Goal: Obtain resource: Obtain resource

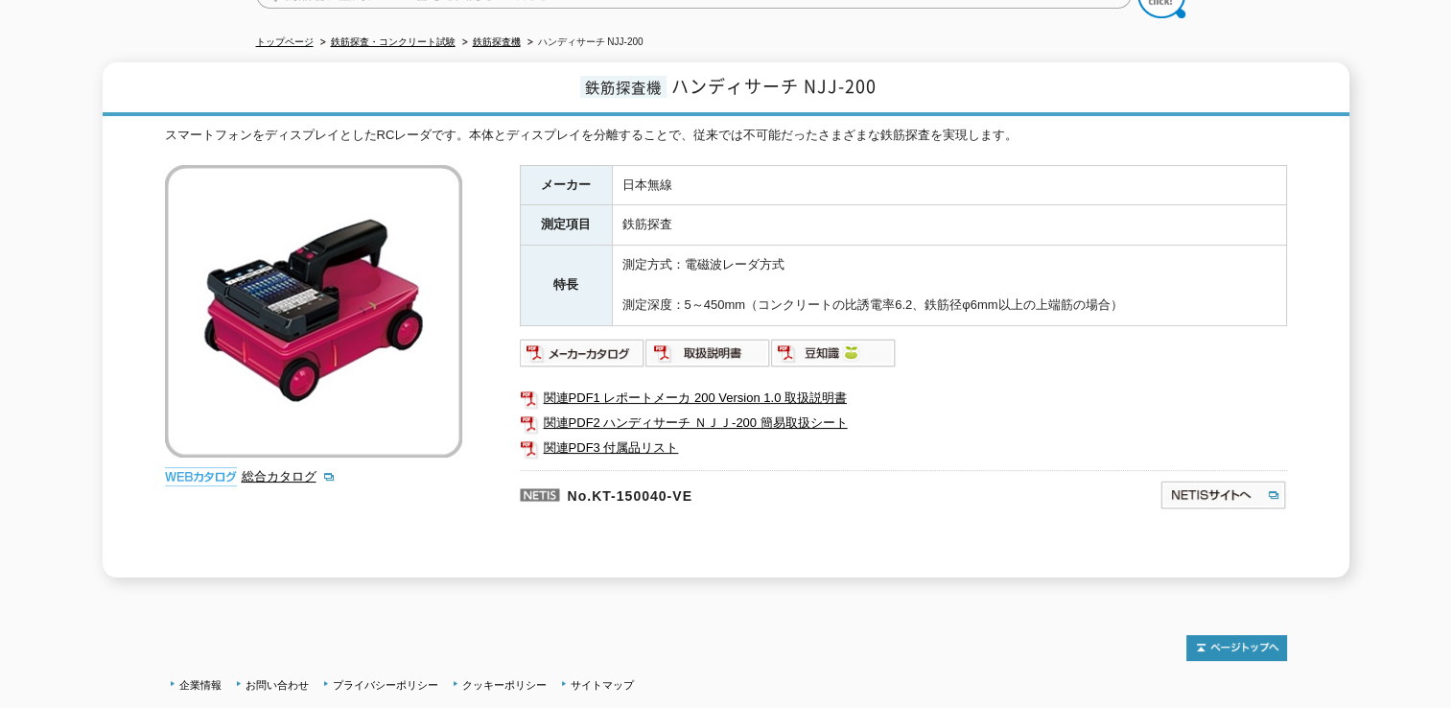
scroll to position [192, 0]
click at [693, 410] on link "関連PDF2 ハンディサーチ ＮＪＪ-200 簡易取扱シート" at bounding box center [903, 422] width 767 height 25
click at [611, 435] on link "関連PDF3 付属品リスト" at bounding box center [903, 447] width 767 height 25
click at [596, 339] on img at bounding box center [583, 353] width 126 height 31
click at [715, 338] on img at bounding box center [708, 353] width 126 height 31
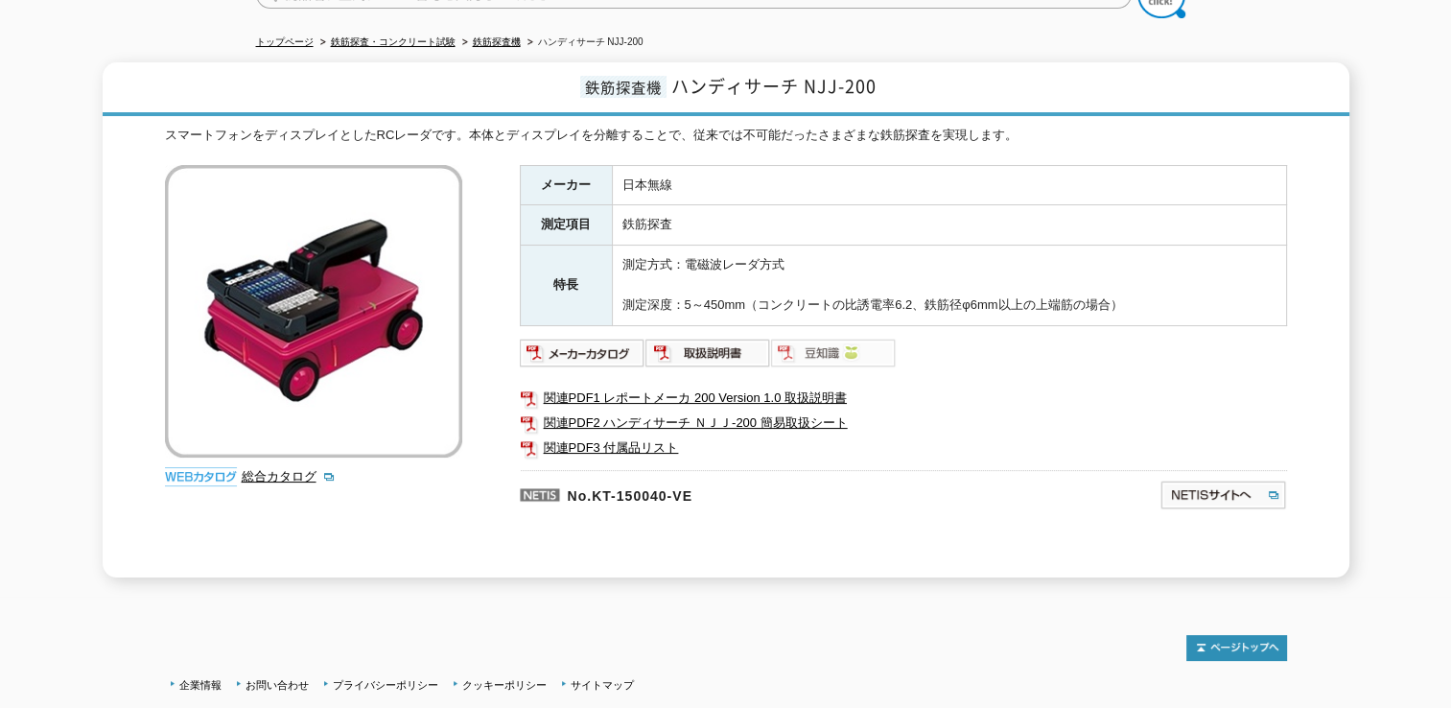
click at [819, 346] on img at bounding box center [834, 353] width 126 height 31
click at [870, 497] on p "No.KT-150040-VE" at bounding box center [747, 493] width 454 height 46
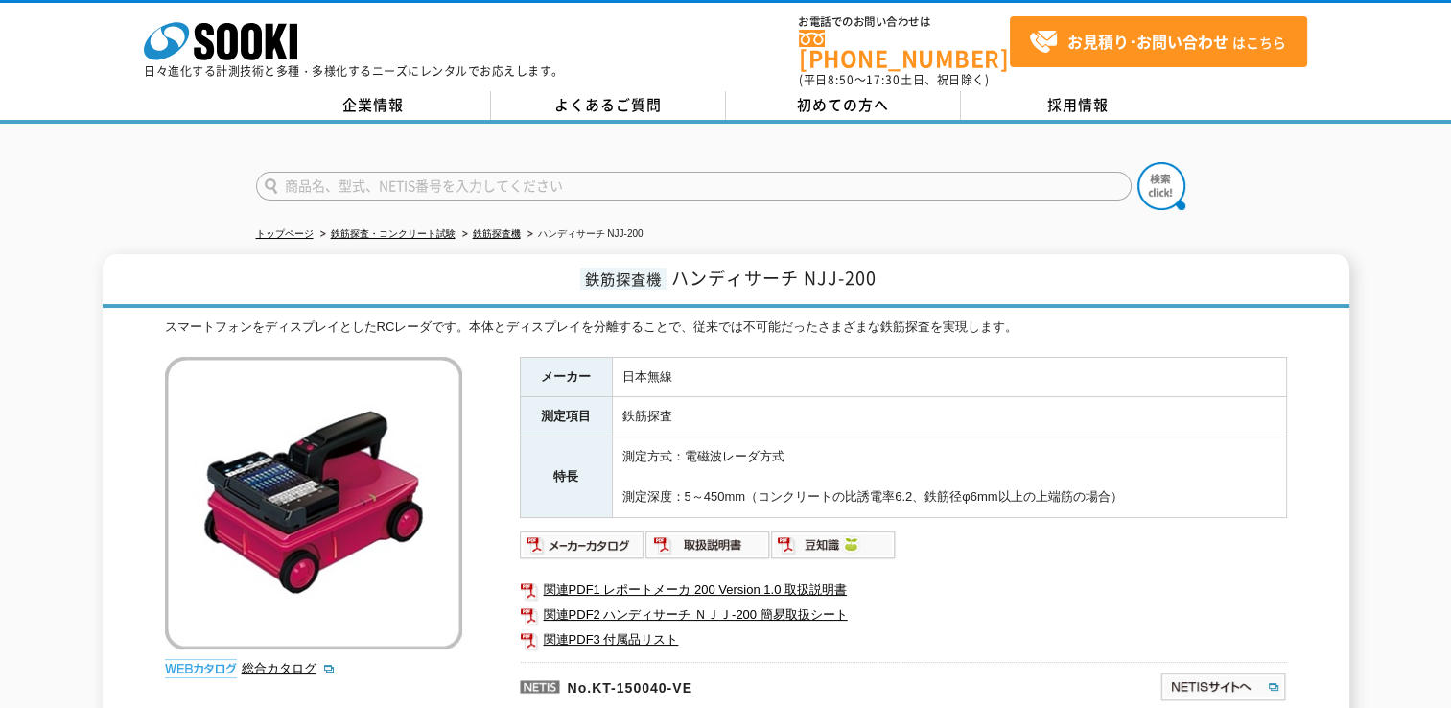
scroll to position [0, 0]
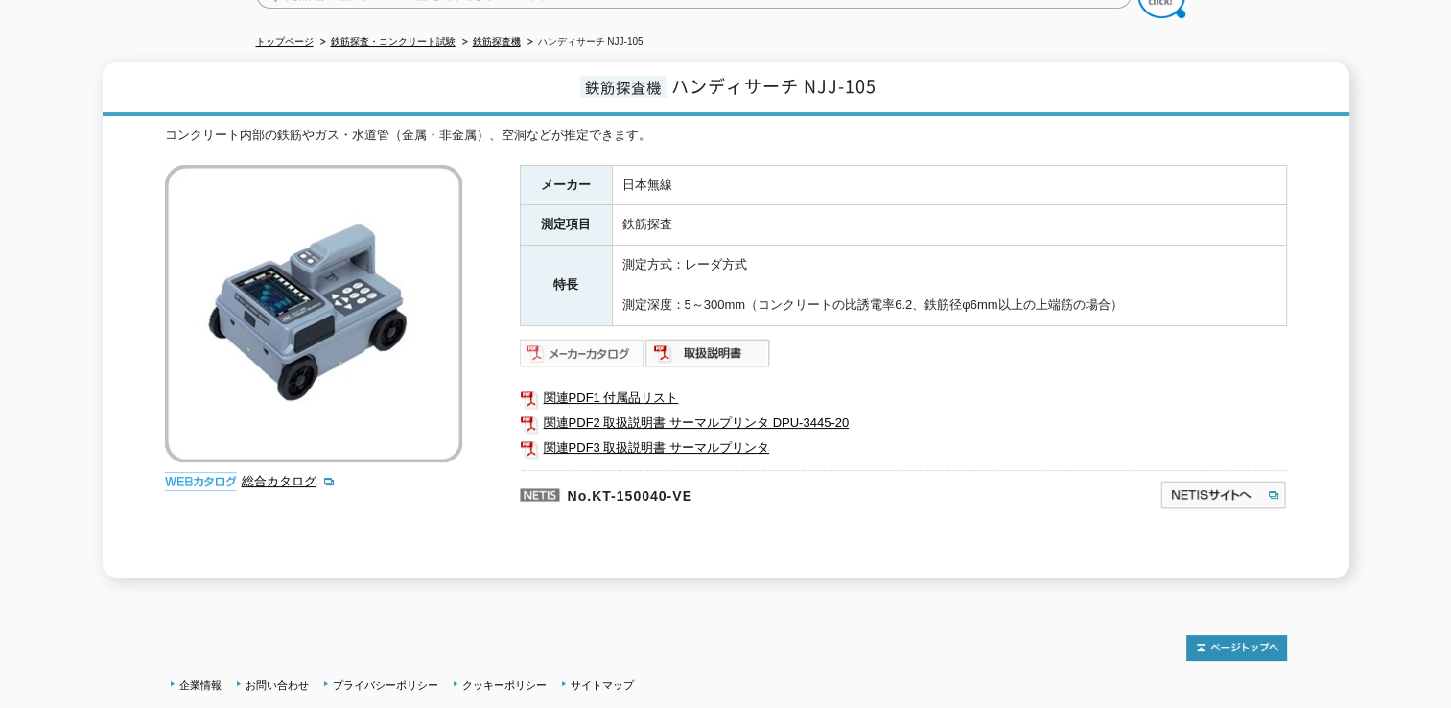
click at [608, 339] on img at bounding box center [583, 353] width 126 height 31
click at [719, 338] on img at bounding box center [708, 353] width 126 height 31
click at [608, 385] on link "関連PDF1 付属品リスト" at bounding box center [903, 397] width 767 height 25
click at [612, 410] on link "関連PDF2 取扱説明書 サーマルプリンタ DPU-3445-20" at bounding box center [903, 422] width 767 height 25
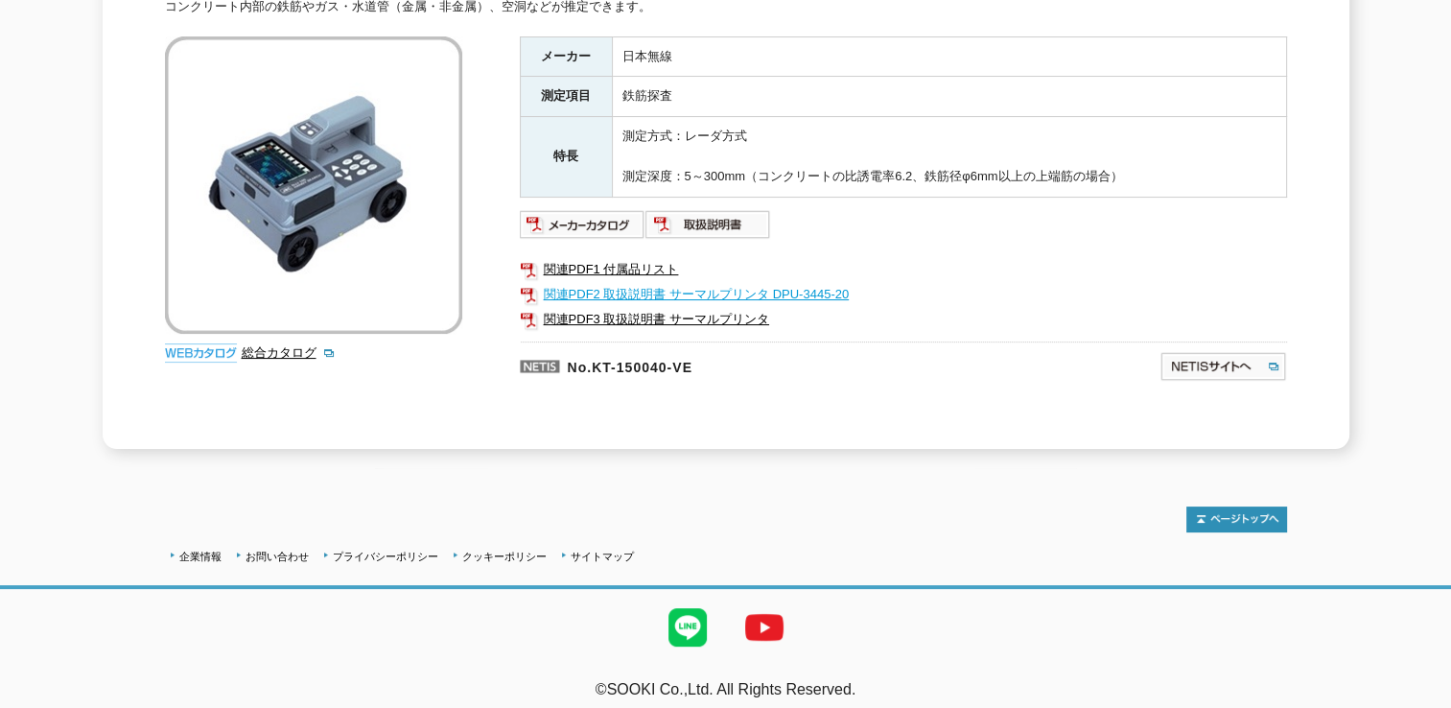
click at [800, 282] on link "関連PDF2 取扱説明書 サーマルプリンタ DPU-3445-20" at bounding box center [903, 294] width 767 height 25
click at [679, 307] on link "関連PDF3 取扱説明書 サーマルプリンタ" at bounding box center [903, 319] width 767 height 25
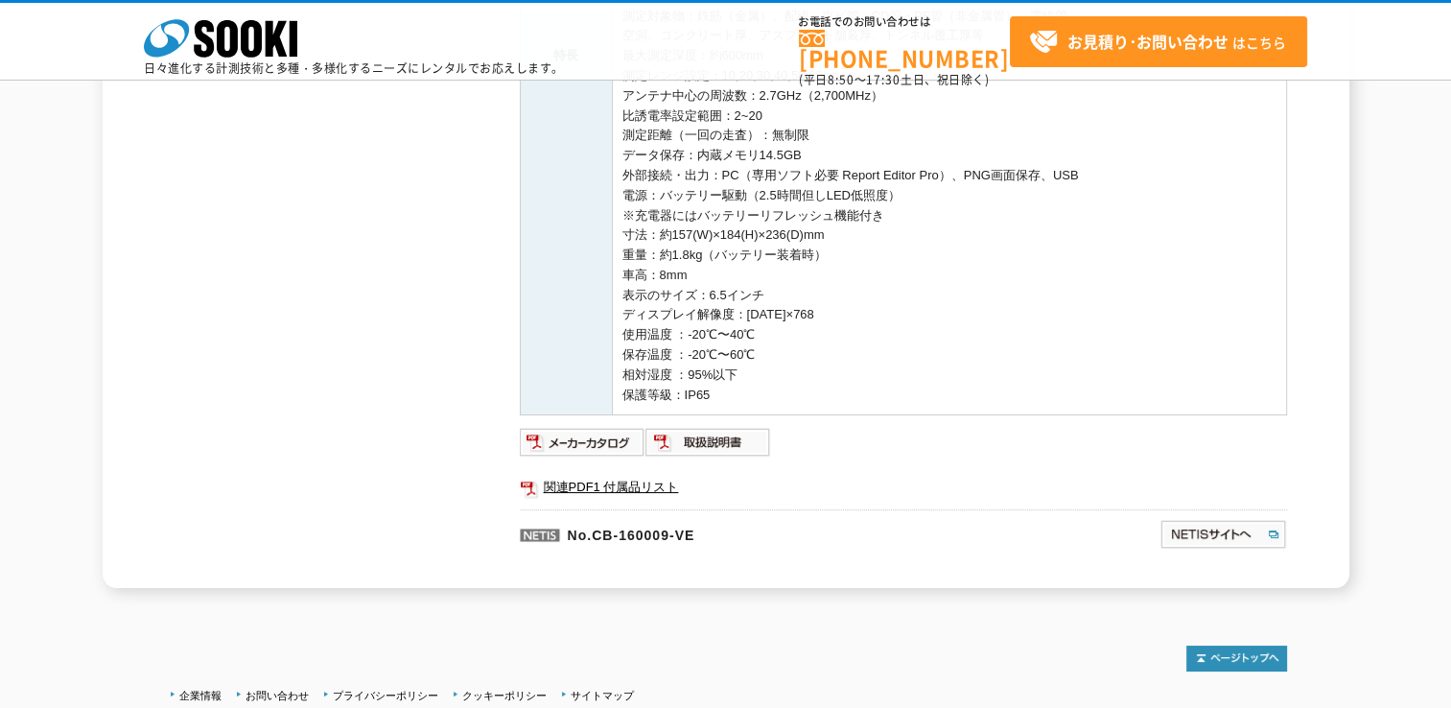
scroll to position [767, 0]
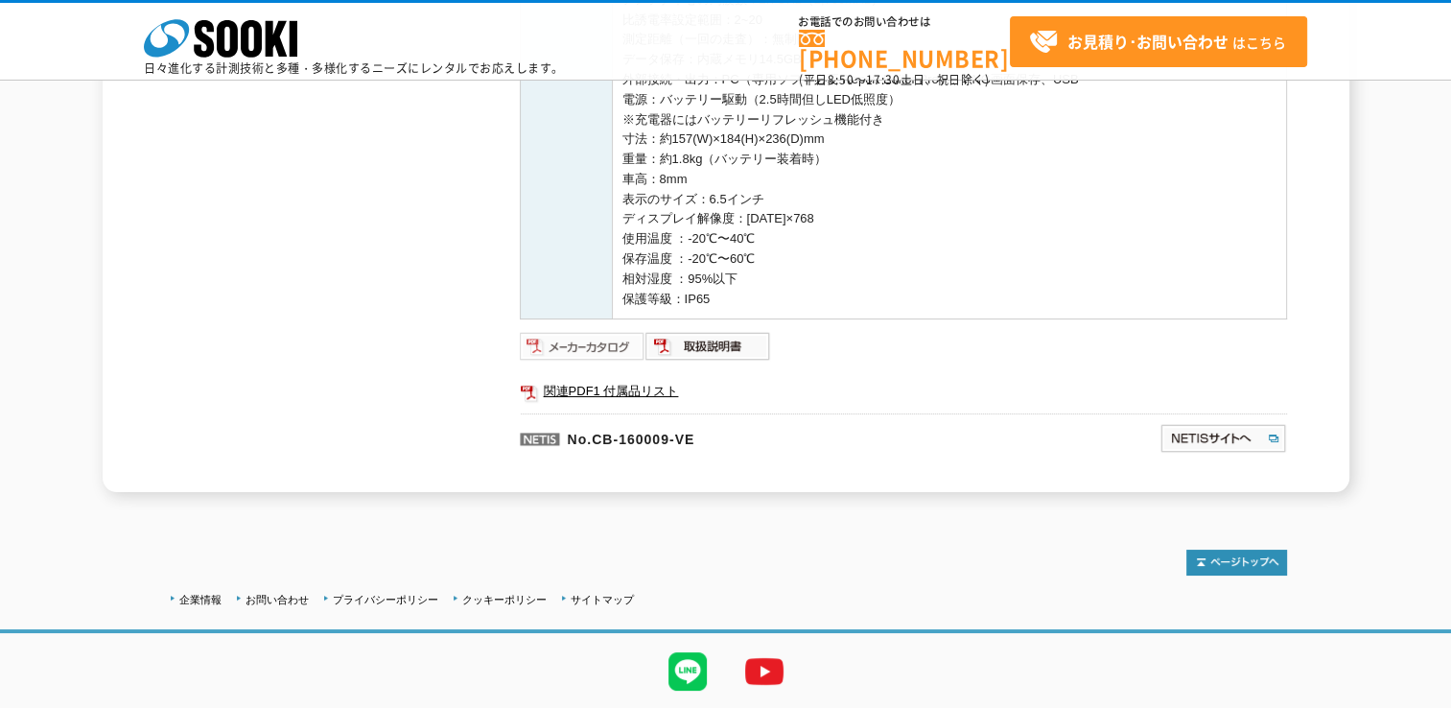
click at [608, 351] on img at bounding box center [583, 346] width 126 height 31
click at [693, 343] on img at bounding box center [708, 346] width 126 height 31
click at [617, 392] on link "関連PDF1 付属品リスト" at bounding box center [903, 391] width 767 height 25
